Goal: Task Accomplishment & Management: Manage account settings

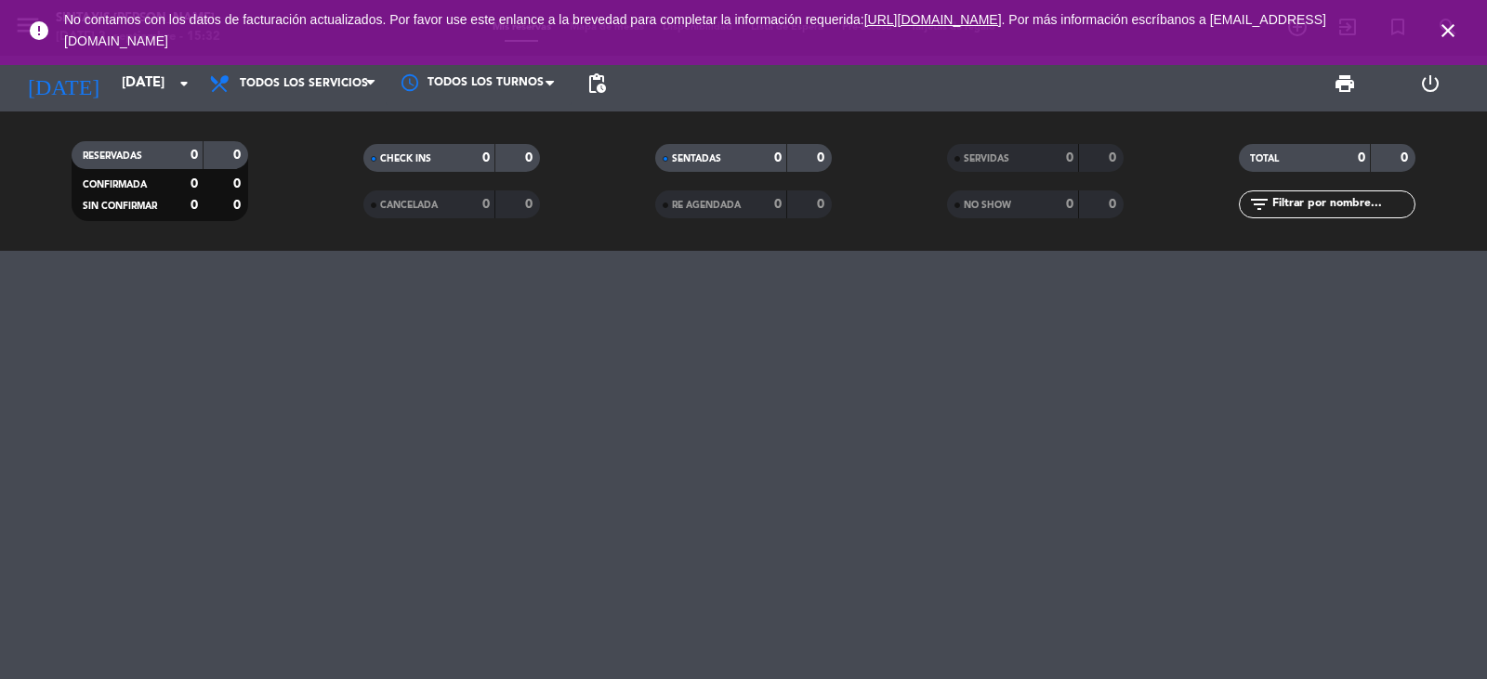
click at [1441, 30] on icon "close" at bounding box center [1447, 31] width 22 height 22
click at [1443, 33] on icon "close" at bounding box center [1447, 31] width 22 height 22
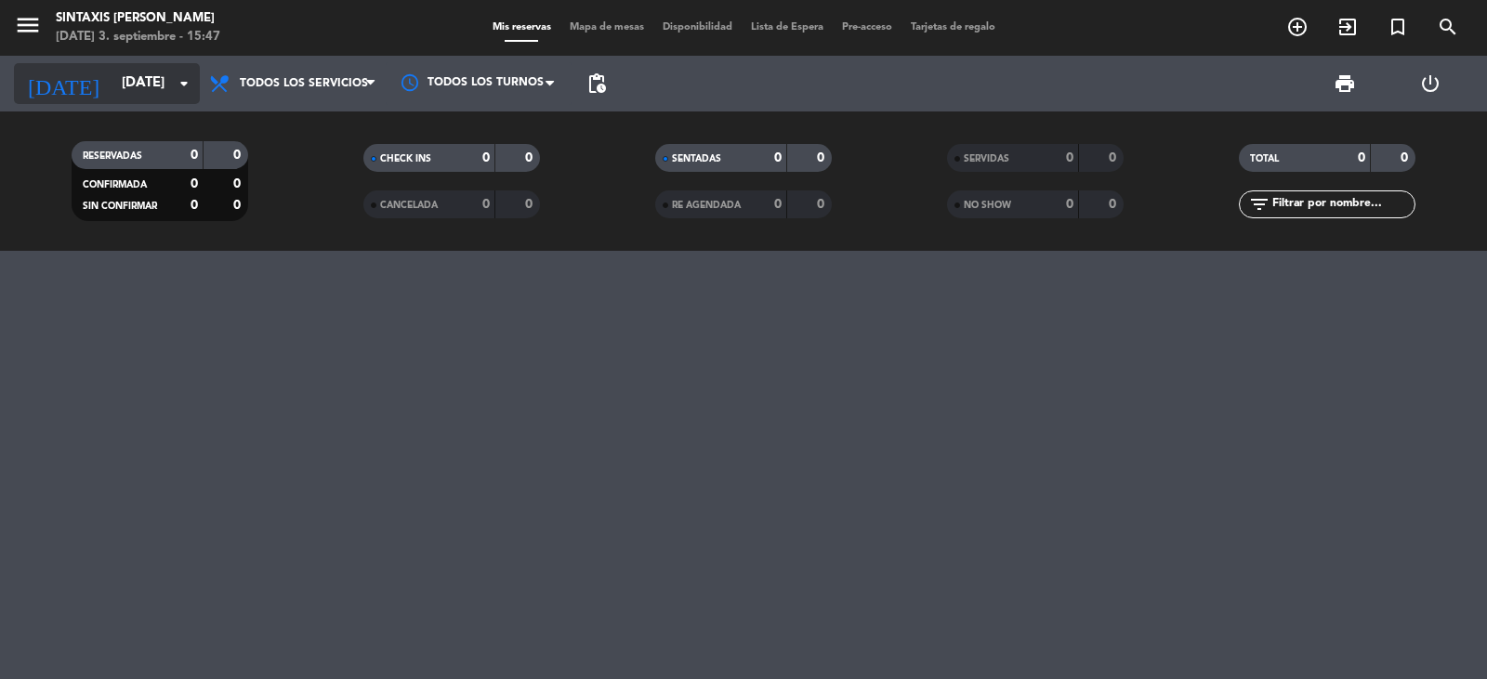
click at [128, 72] on input "[DATE]" at bounding box center [201, 83] width 179 height 35
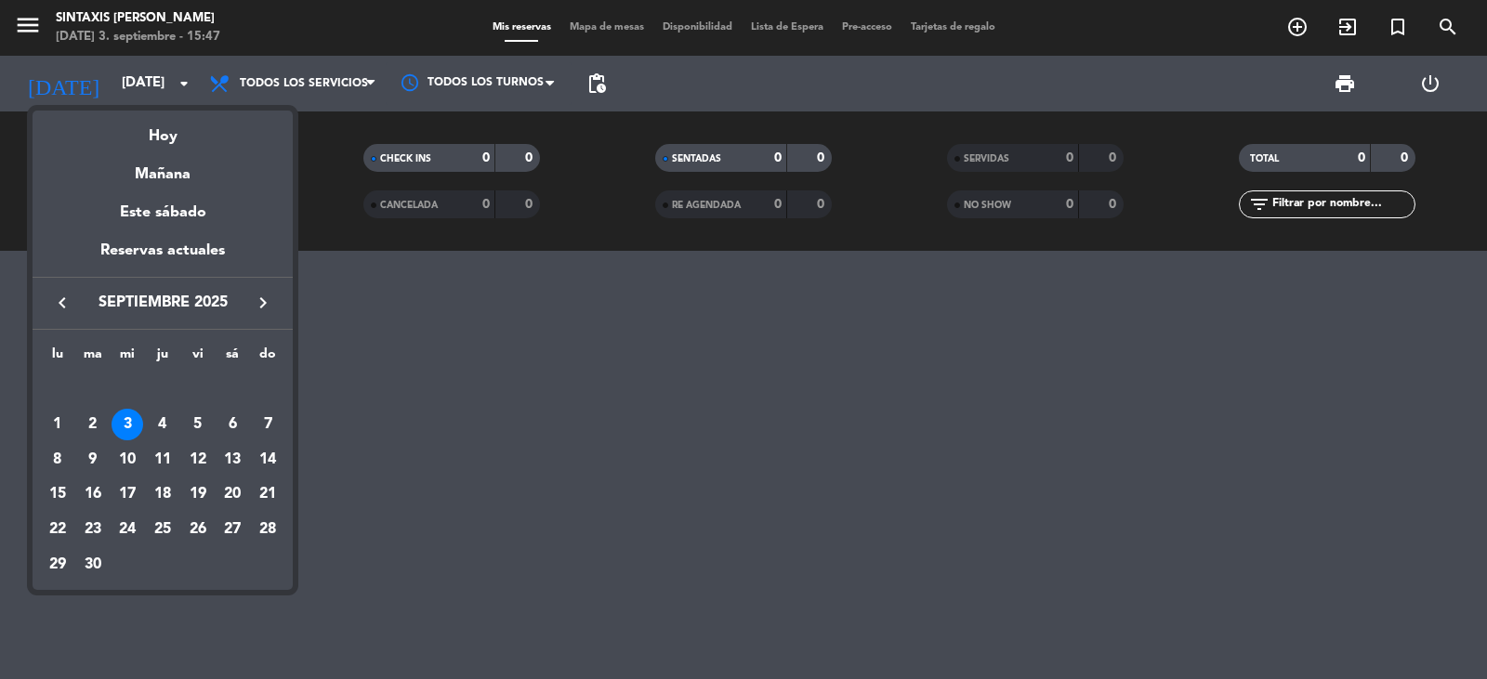
click at [182, 248] on div "Reservas actuales" at bounding box center [163, 258] width 260 height 38
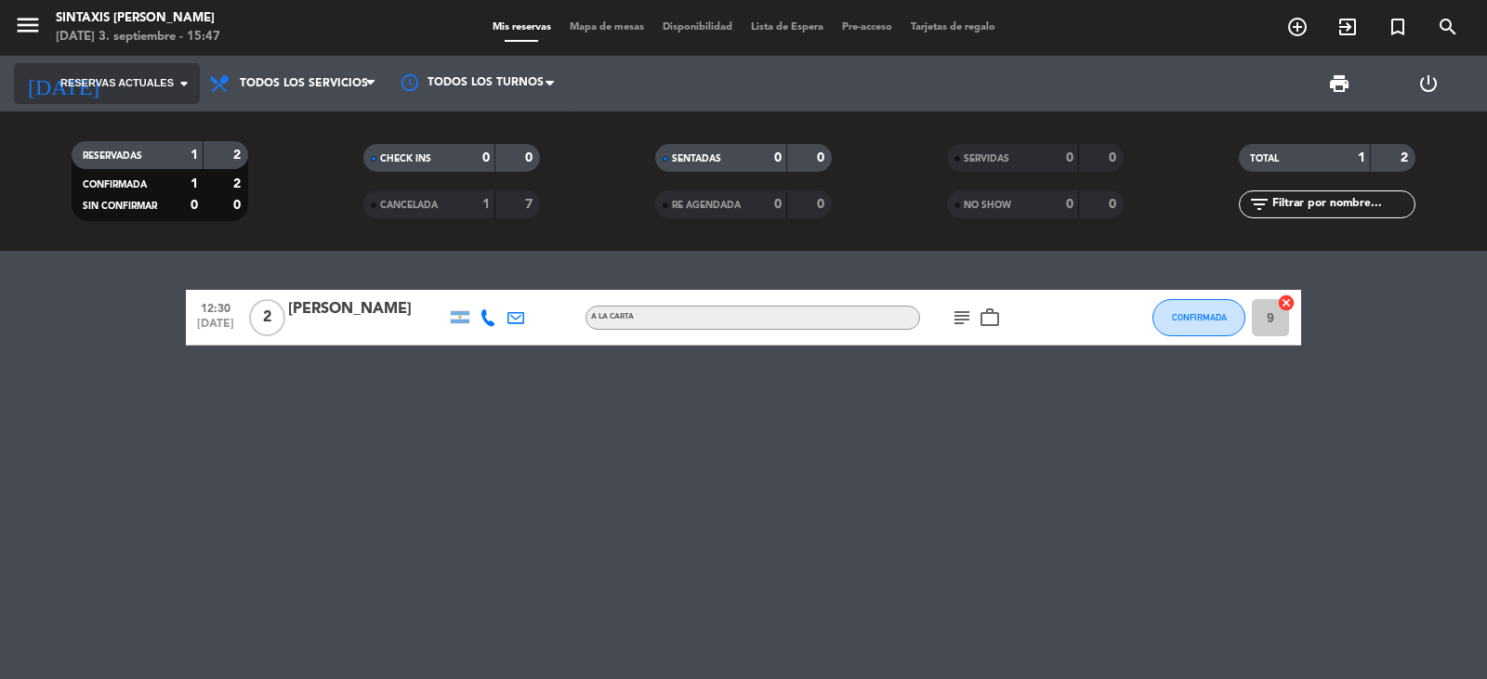
click at [149, 72] on input at bounding box center [201, 83] width 179 height 35
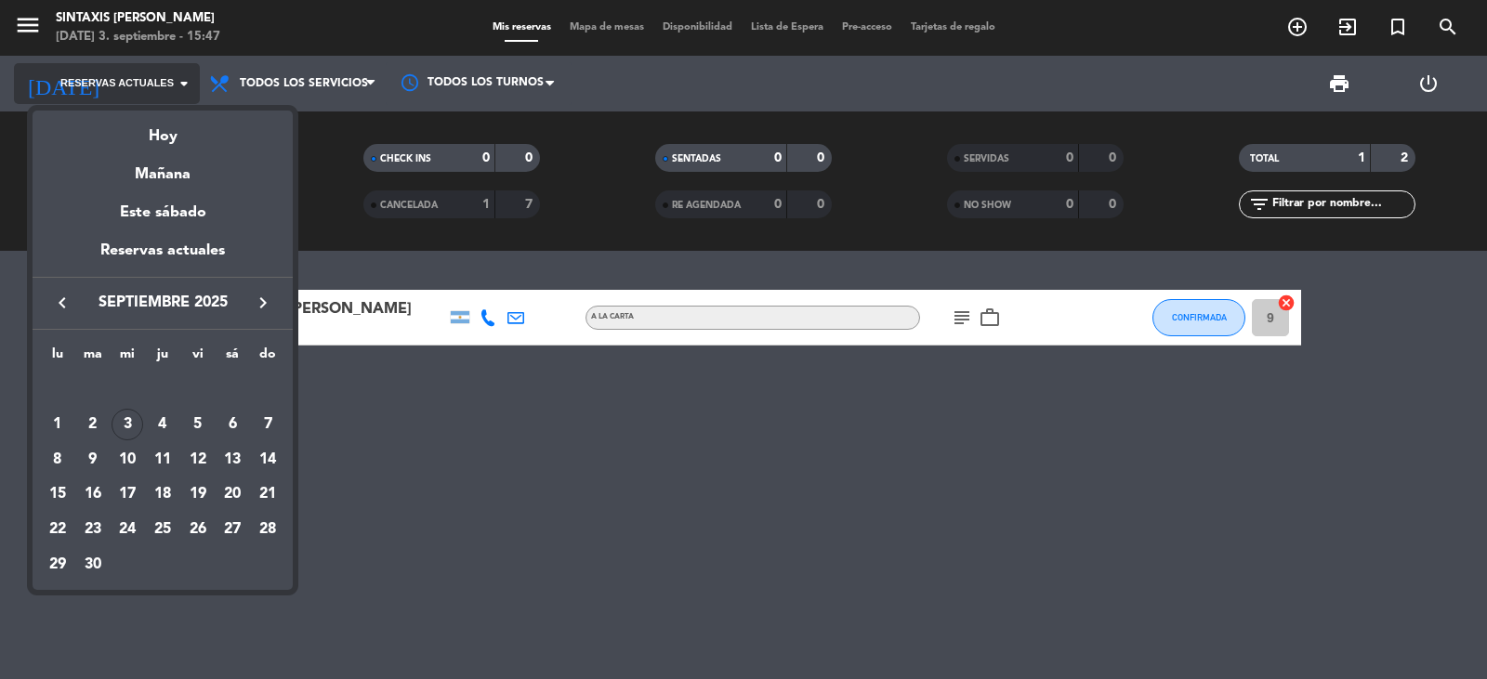
click at [149, 72] on div at bounding box center [743, 339] width 1487 height 679
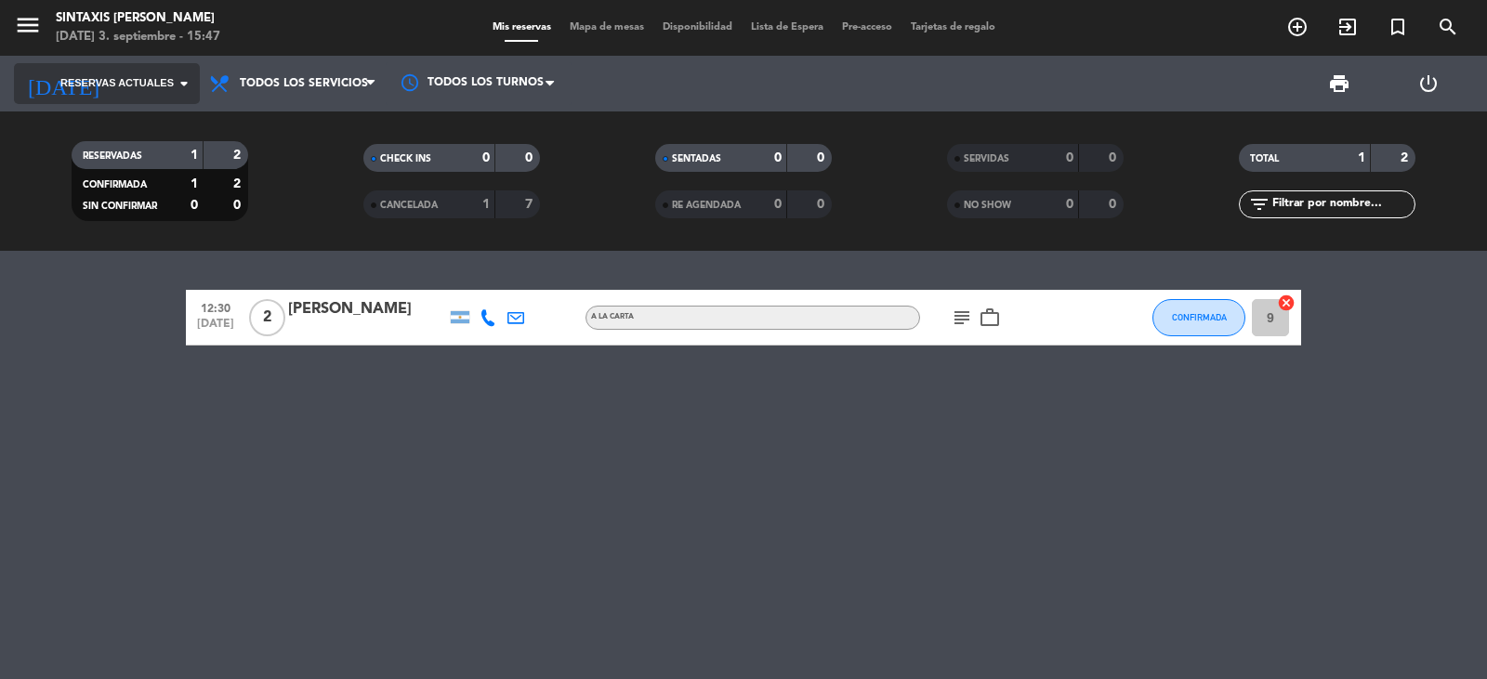
click at [149, 72] on input at bounding box center [201, 83] width 179 height 35
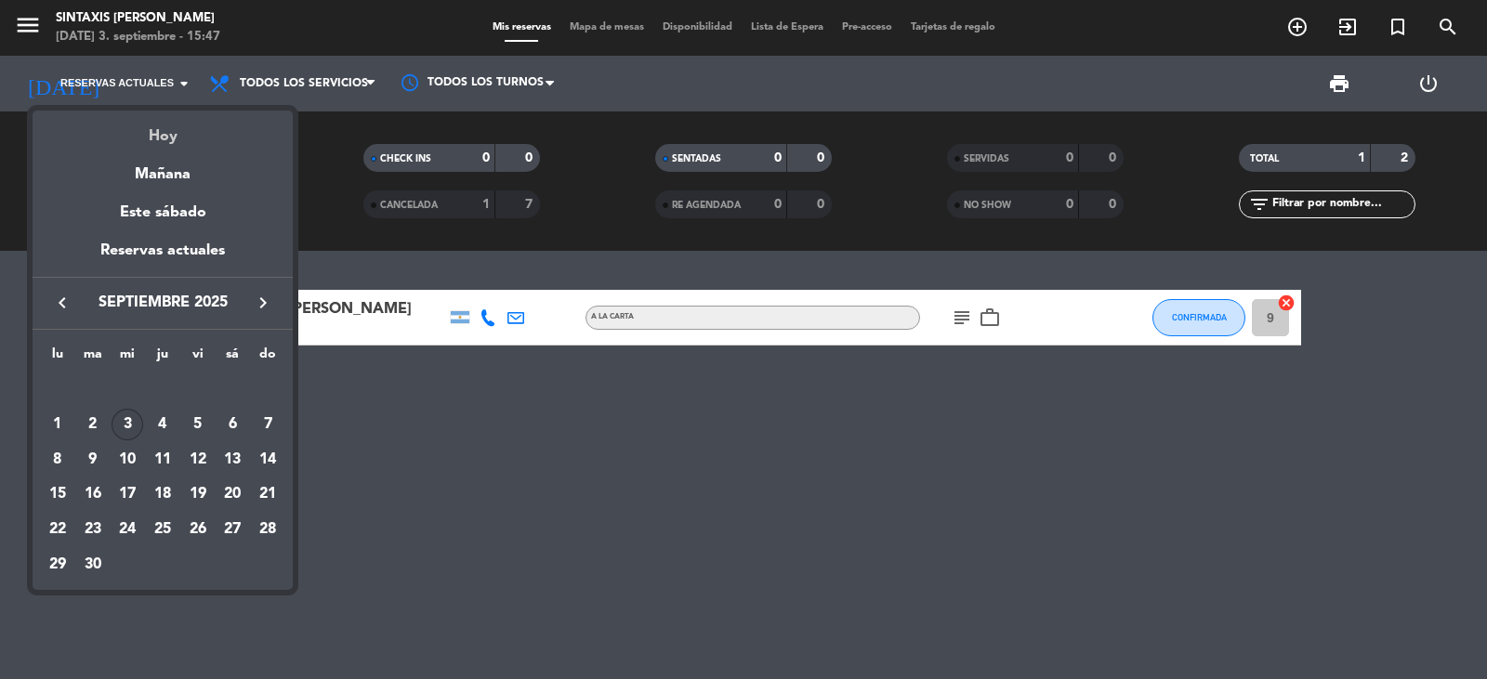
click at [165, 129] on div "Hoy" at bounding box center [163, 130] width 260 height 38
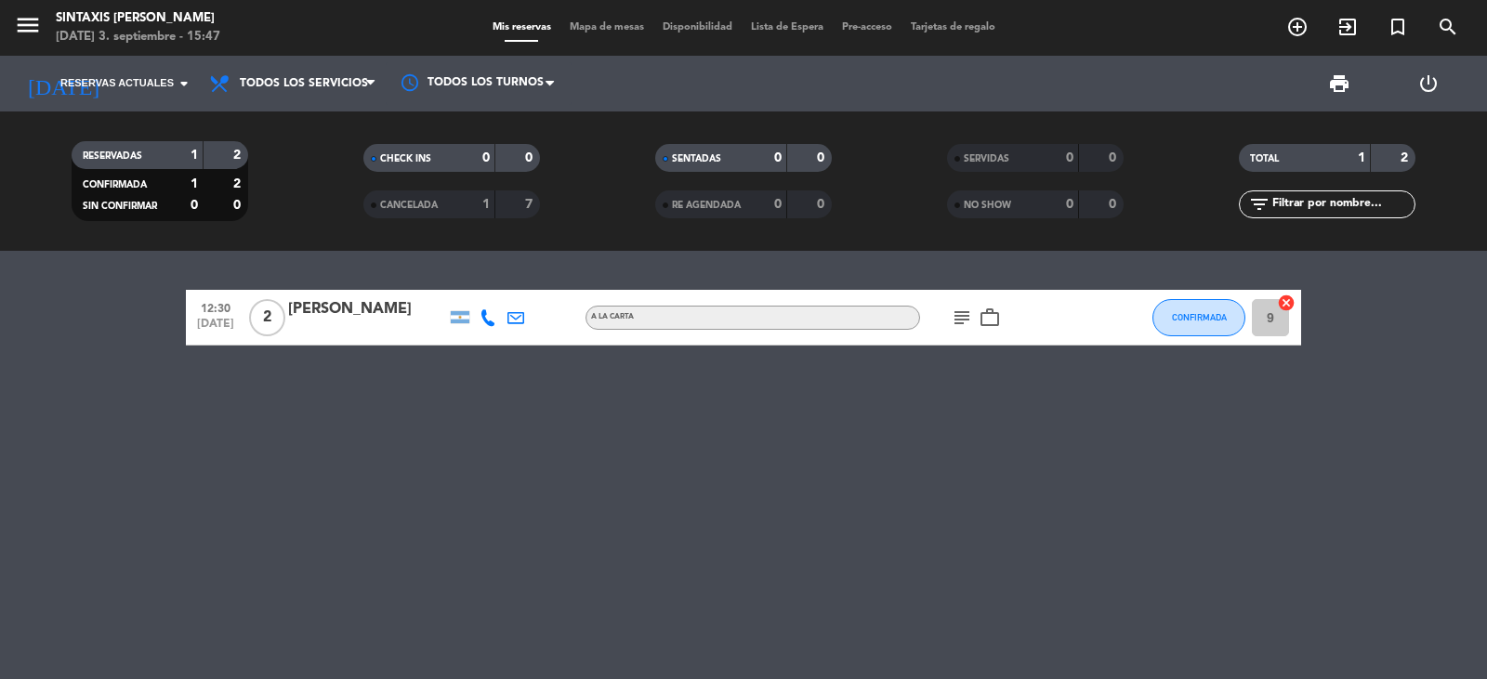
type input "[DATE]"
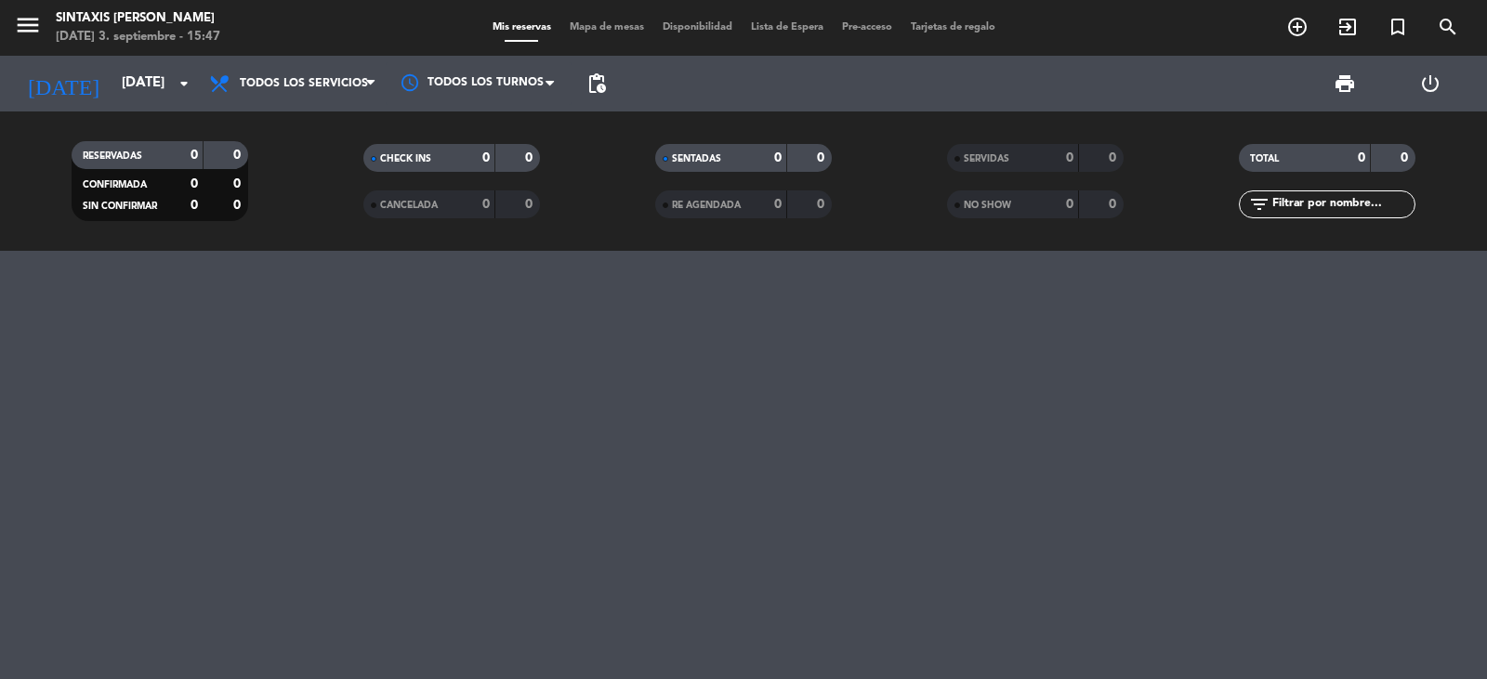
click at [1430, 87] on icon "power_settings_new" at bounding box center [1430, 83] width 22 height 22
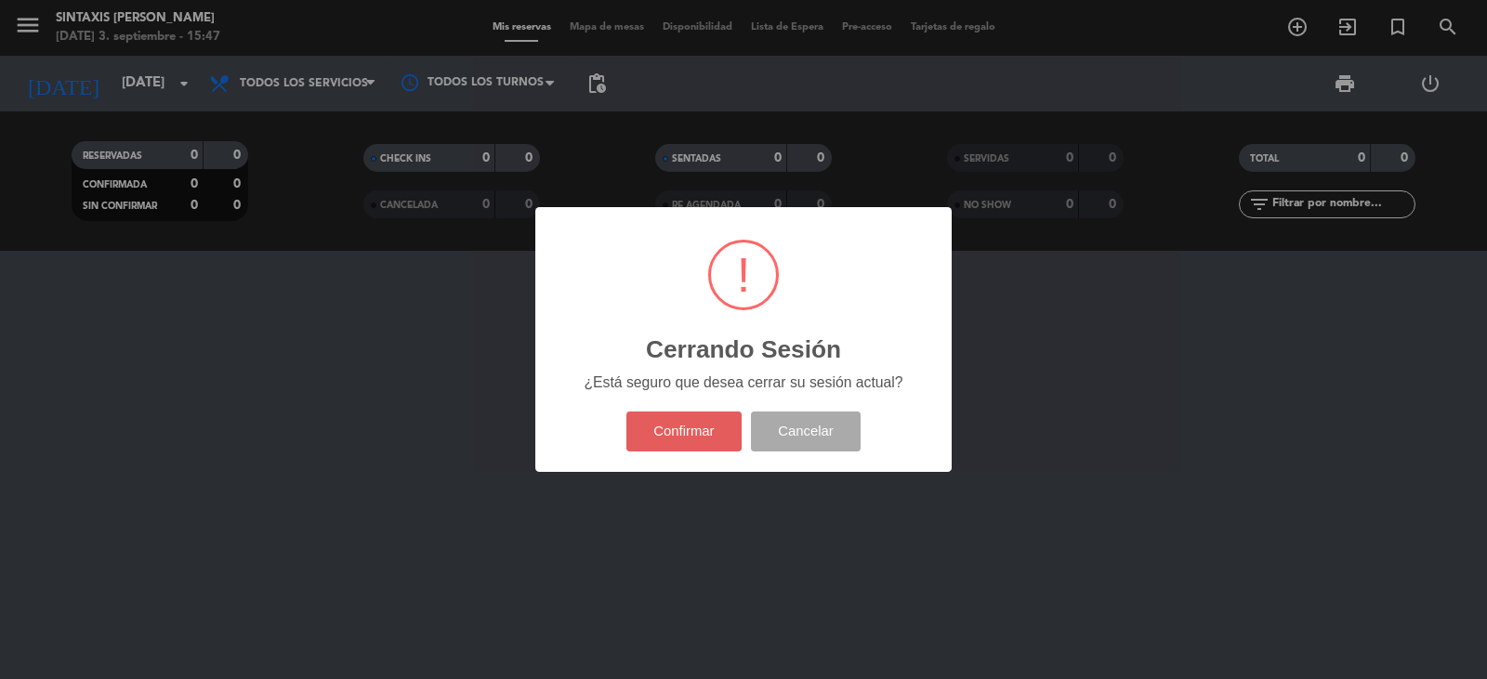
click at [686, 425] on button "Confirmar" at bounding box center [684, 432] width 116 height 40
